Goal: Task Accomplishment & Management: Manage account settings

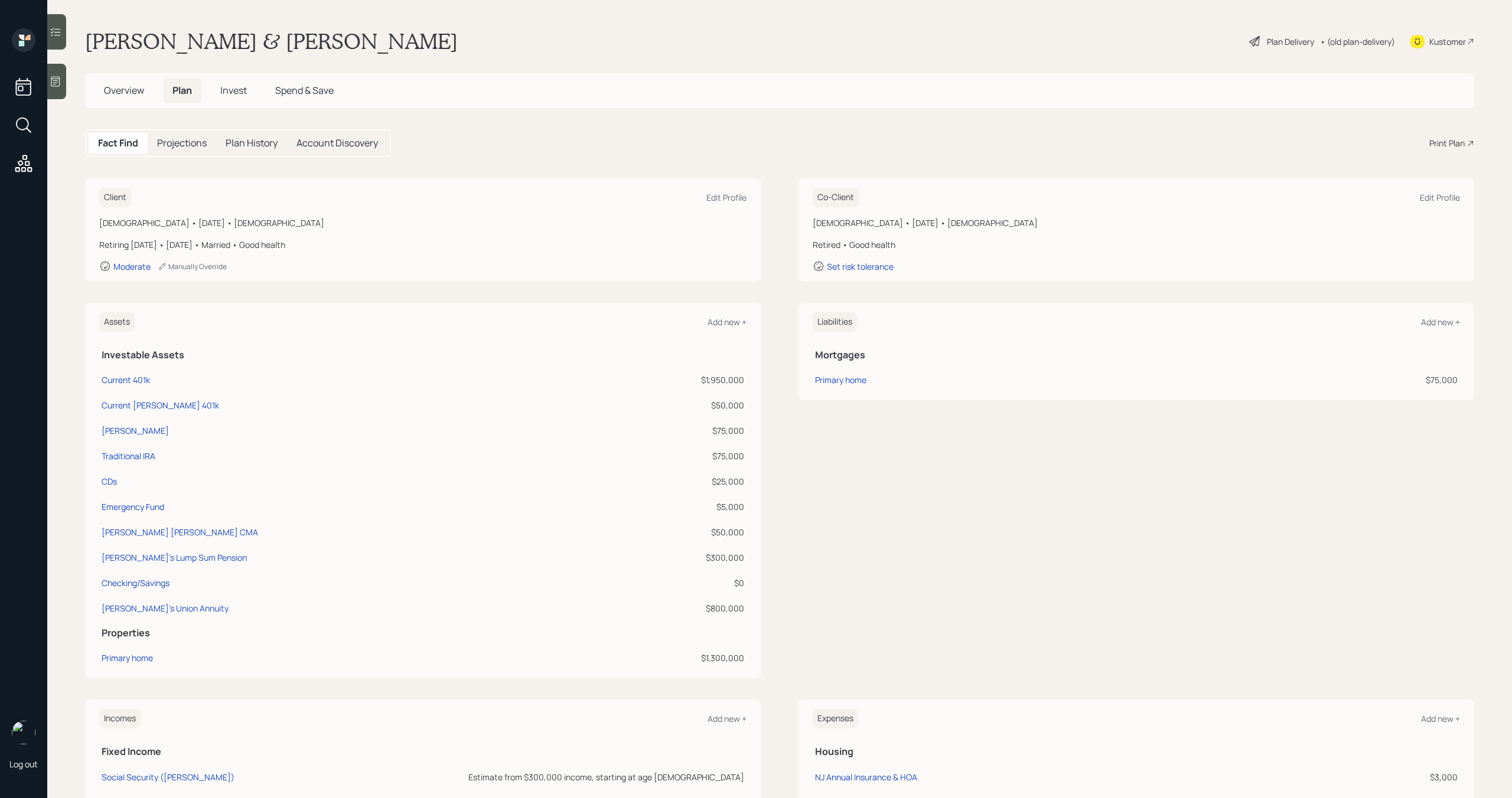
click at [111, 94] on span "Overview" at bounding box center [124, 90] width 40 height 13
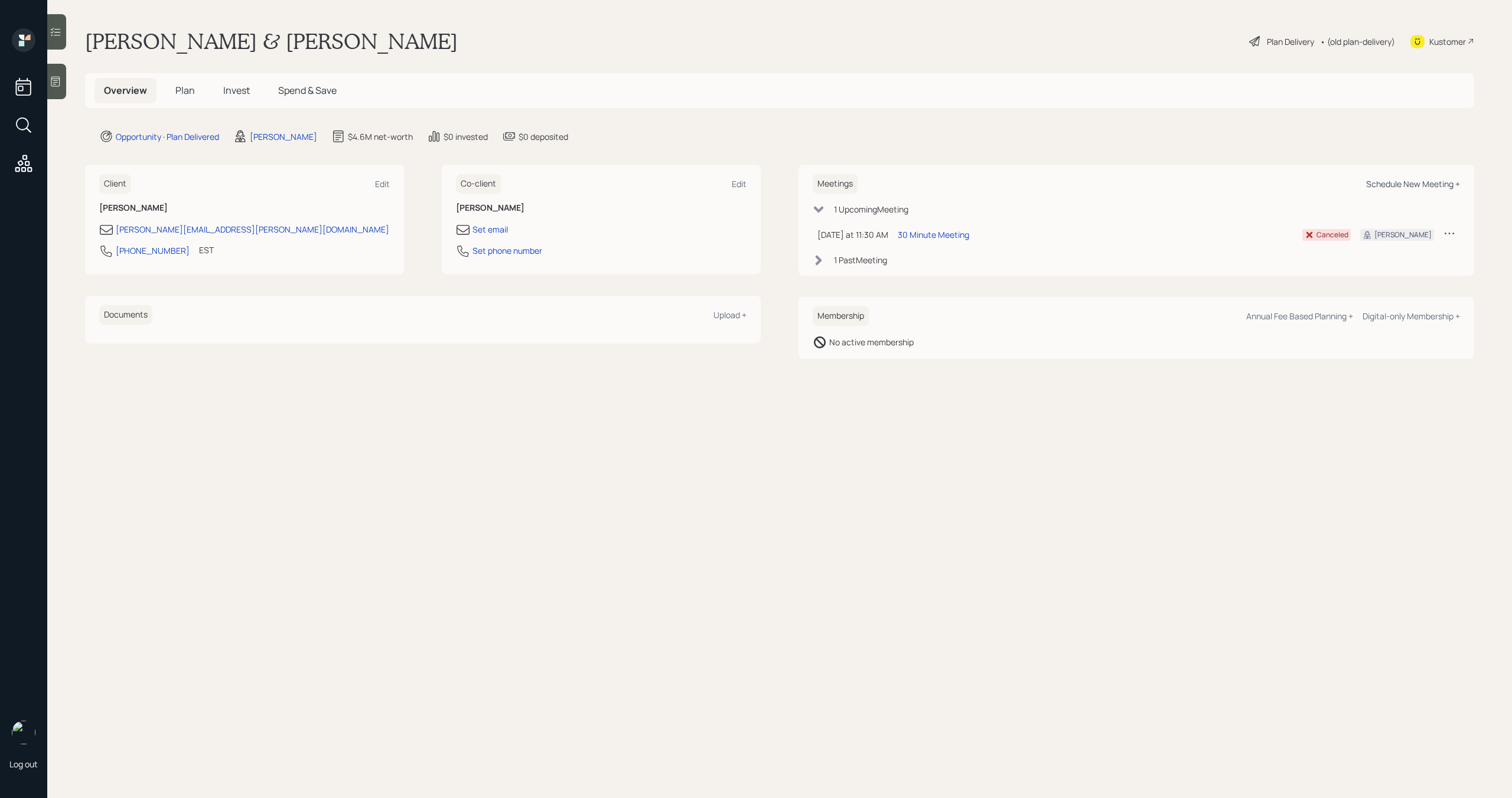
click at [1442, 185] on div "Schedule New Meeting +" at bounding box center [1412, 184] width 94 height 11
select select "bffa7908-1b2a-4c79-9bb6-f0ec9aed22d3"
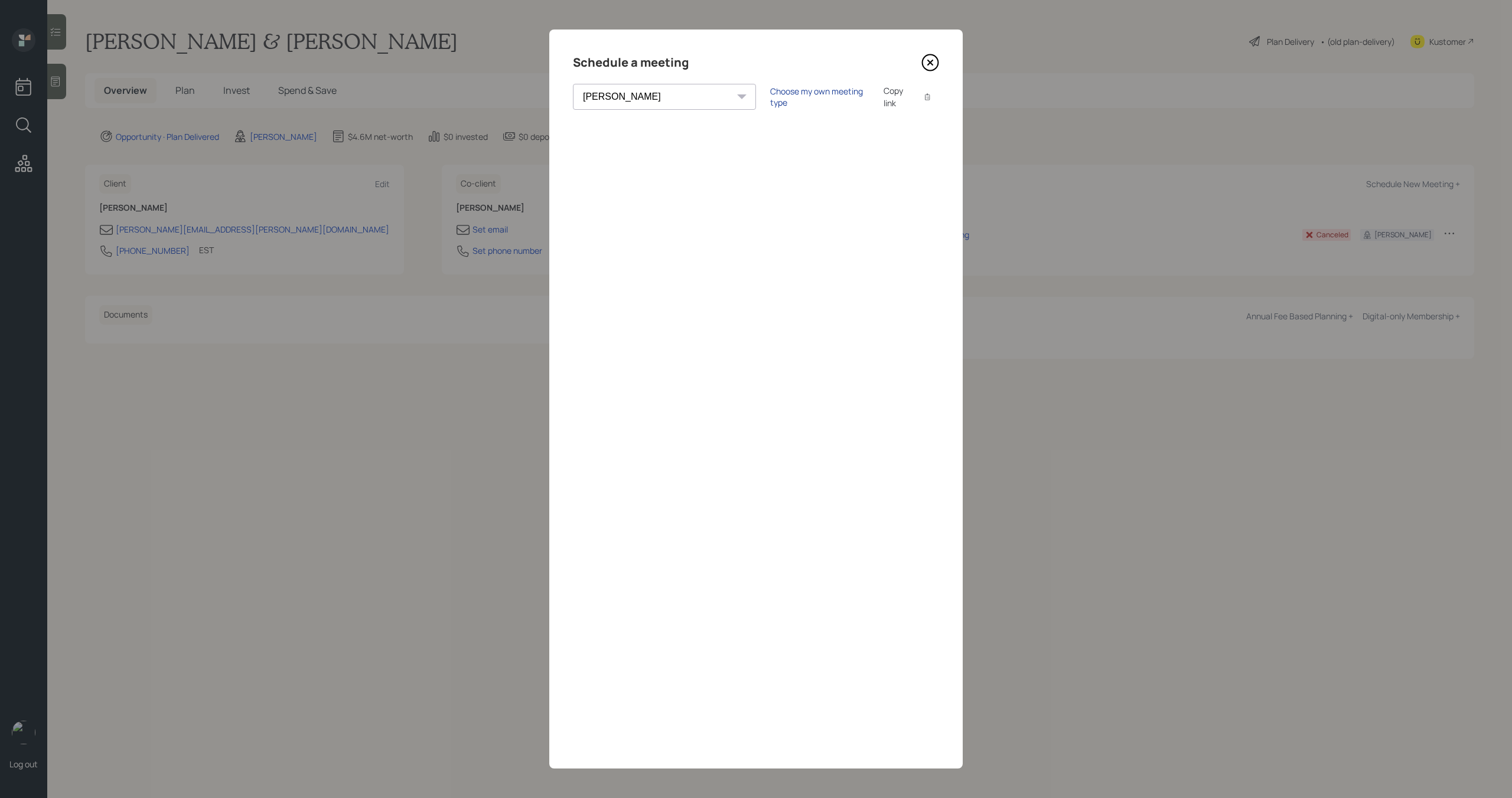
click at [770, 98] on div "Choose my own meeting type" at bounding box center [819, 96] width 99 height 22
click at [930, 69] on icon at bounding box center [930, 63] width 18 height 18
